Goal: Information Seeking & Learning: Learn about a topic

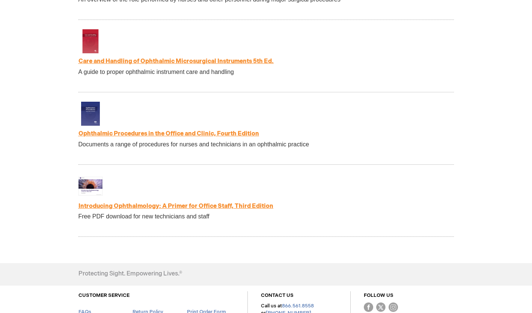
scroll to position [1541, 0]
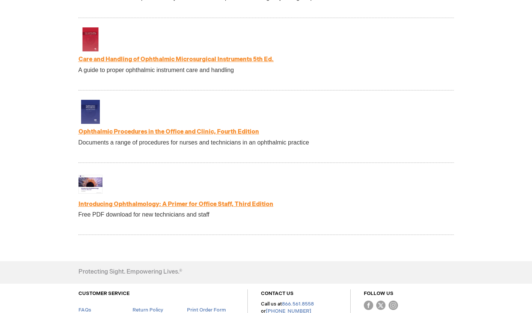
click at [160, 208] on link "Introducing Ophthalmology: A Primer for Office Staff, Third Edition" at bounding box center [176, 204] width 195 height 7
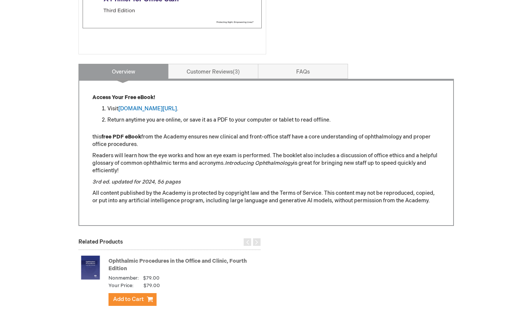
scroll to position [242, 0]
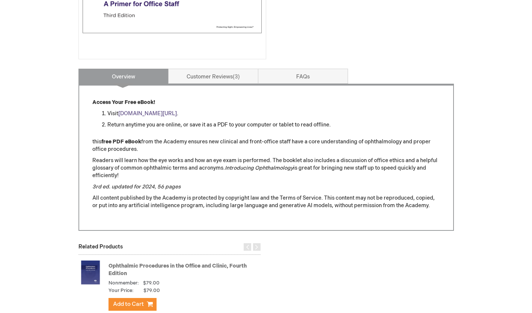
click at [177, 115] on link "[DOMAIN_NAME][URL]" at bounding box center [147, 113] width 59 height 6
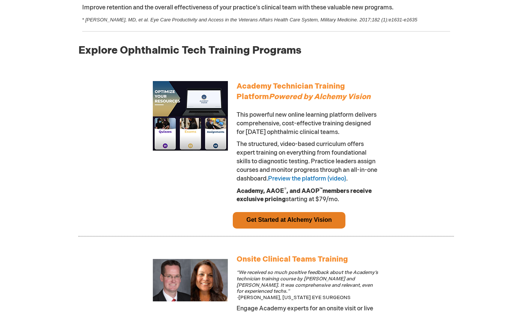
scroll to position [378, 0]
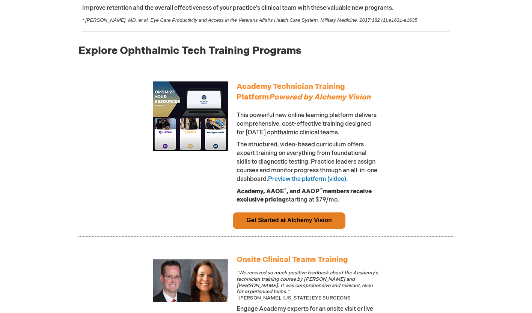
click at [295, 224] on link "Get Started at Alchemy Vision" at bounding box center [289, 220] width 86 height 6
